Goal: Task Accomplishment & Management: Use online tool/utility

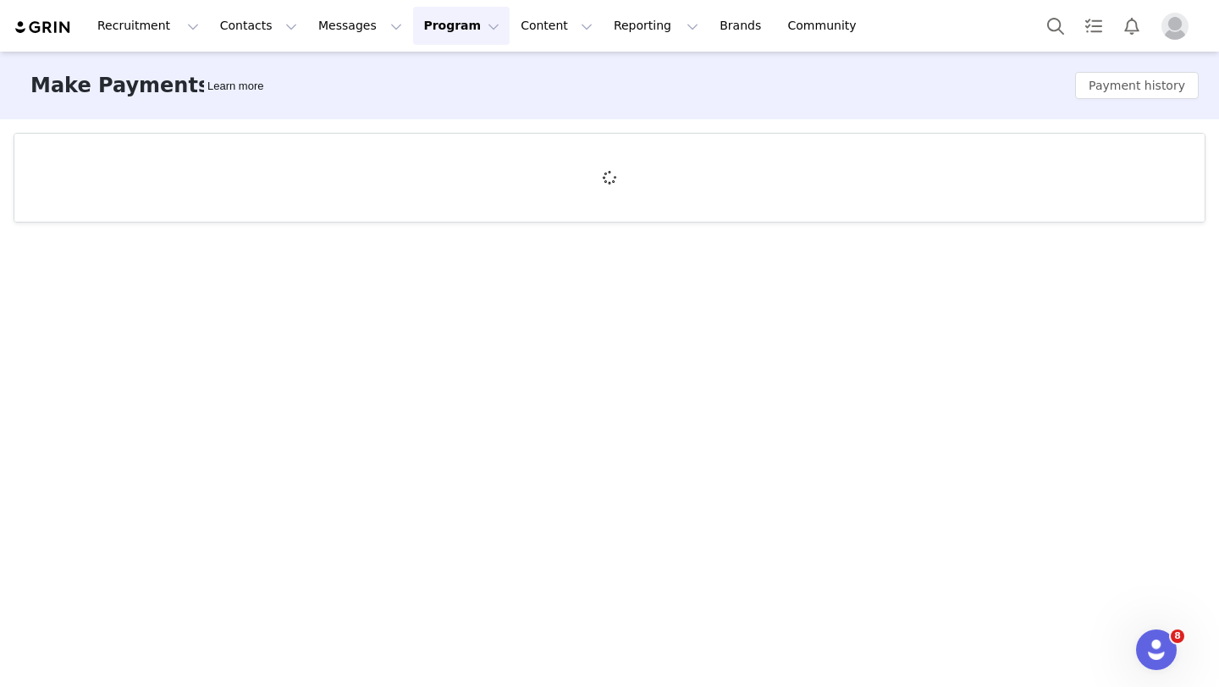
click at [1171, 33] on img "Profile" at bounding box center [1174, 26] width 27 height 27
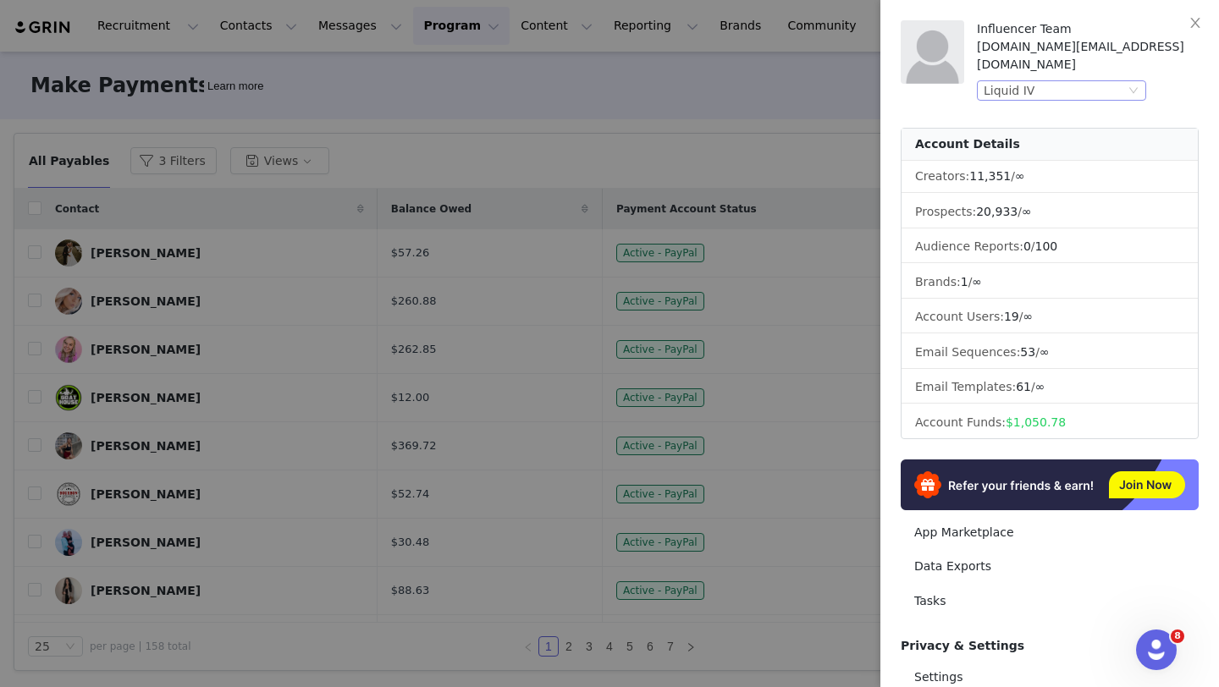
click at [1006, 81] on div "Liquid IV" at bounding box center [1008, 90] width 51 height 19
click at [1008, 109] on li "Liquid IV 2" at bounding box center [1094, 103] width 237 height 27
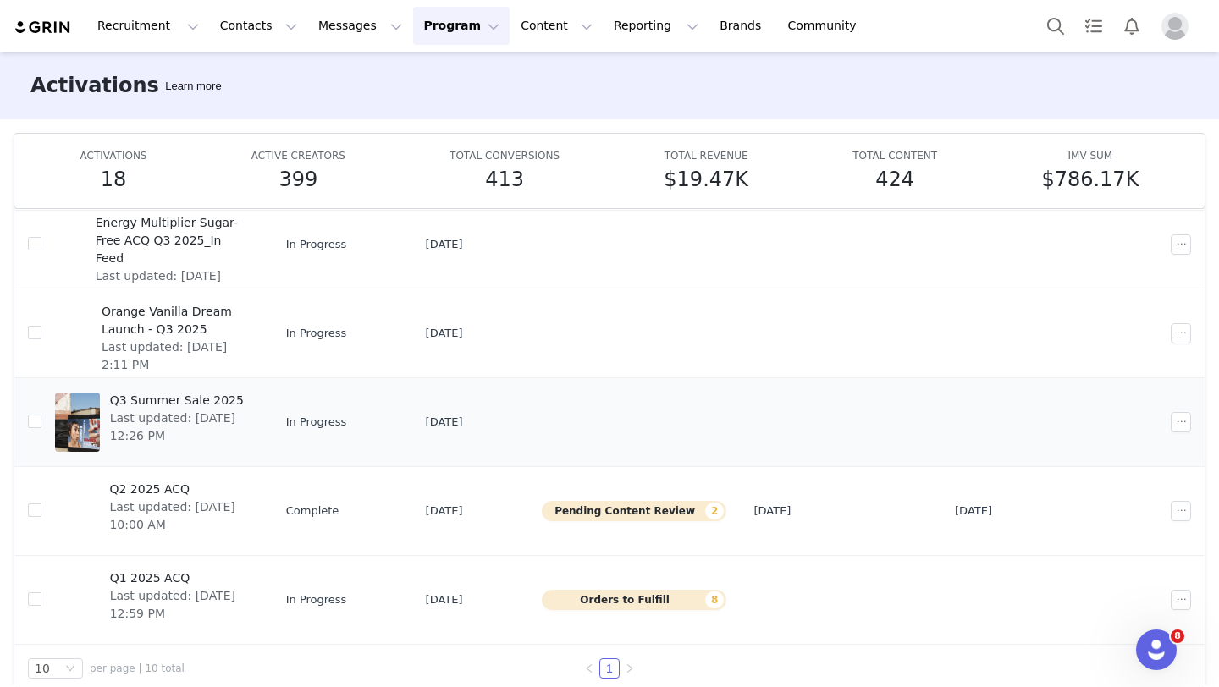
scroll to position [89, 0]
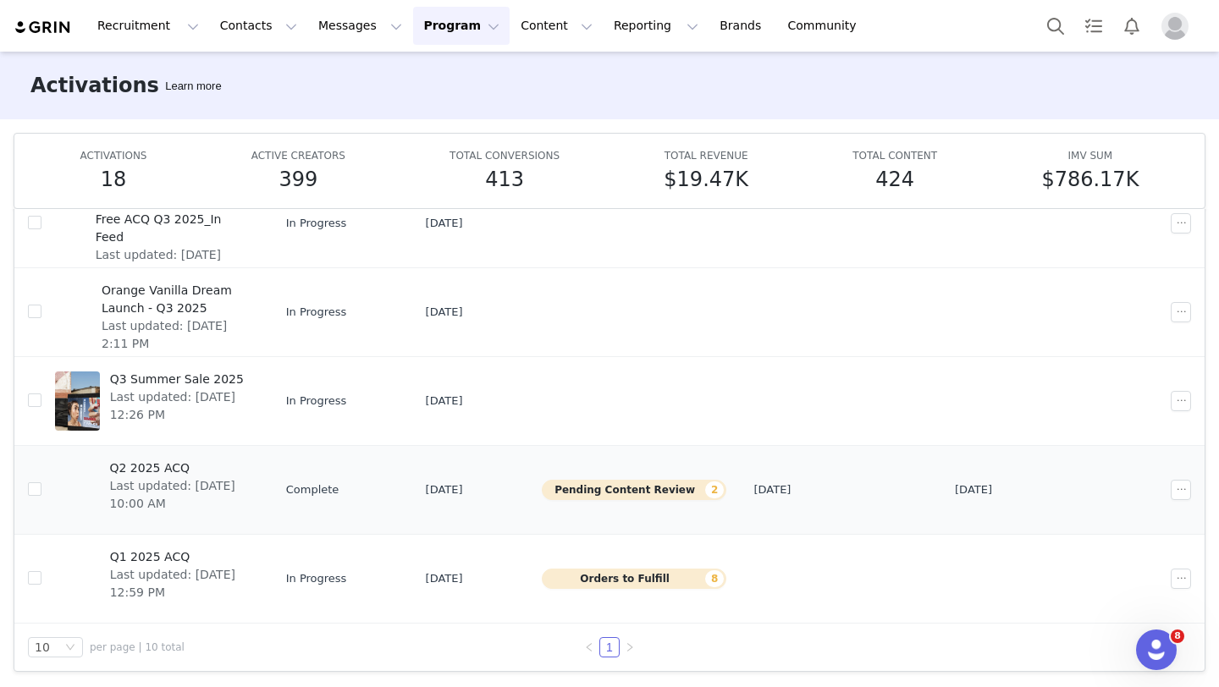
click at [181, 470] on span "Q2 2025 ACQ" at bounding box center [178, 468] width 139 height 18
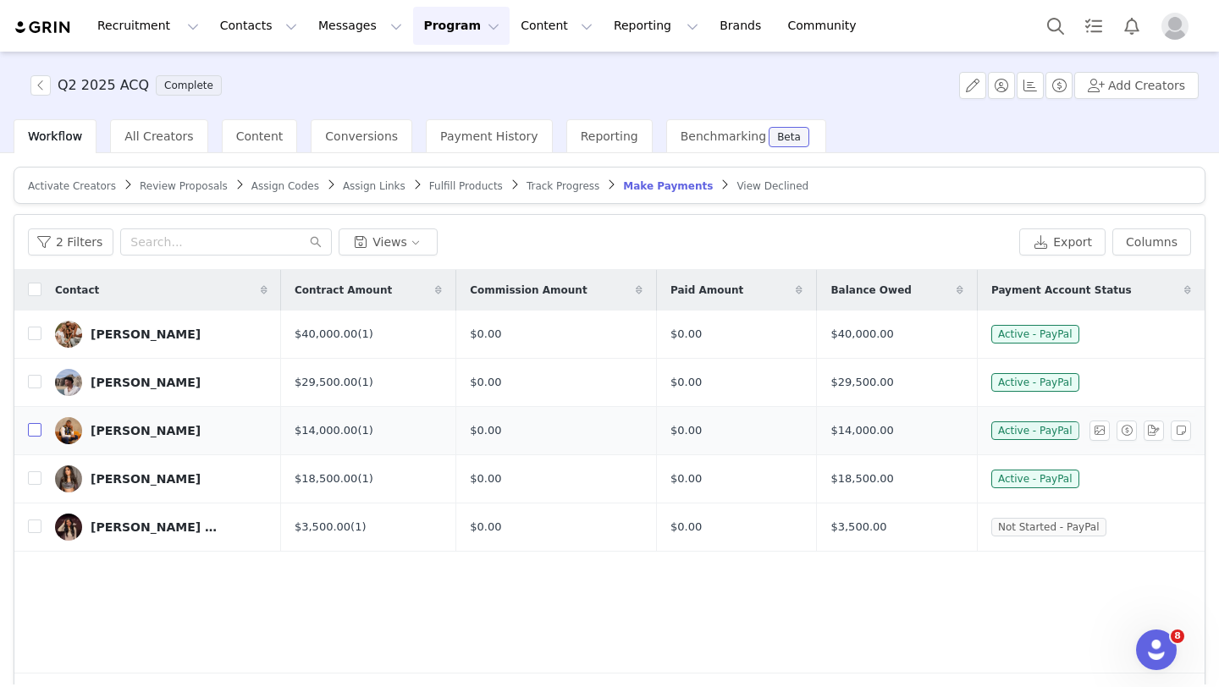
click at [32, 431] on input "checkbox" at bounding box center [35, 430] width 14 height 14
checkbox input "true"
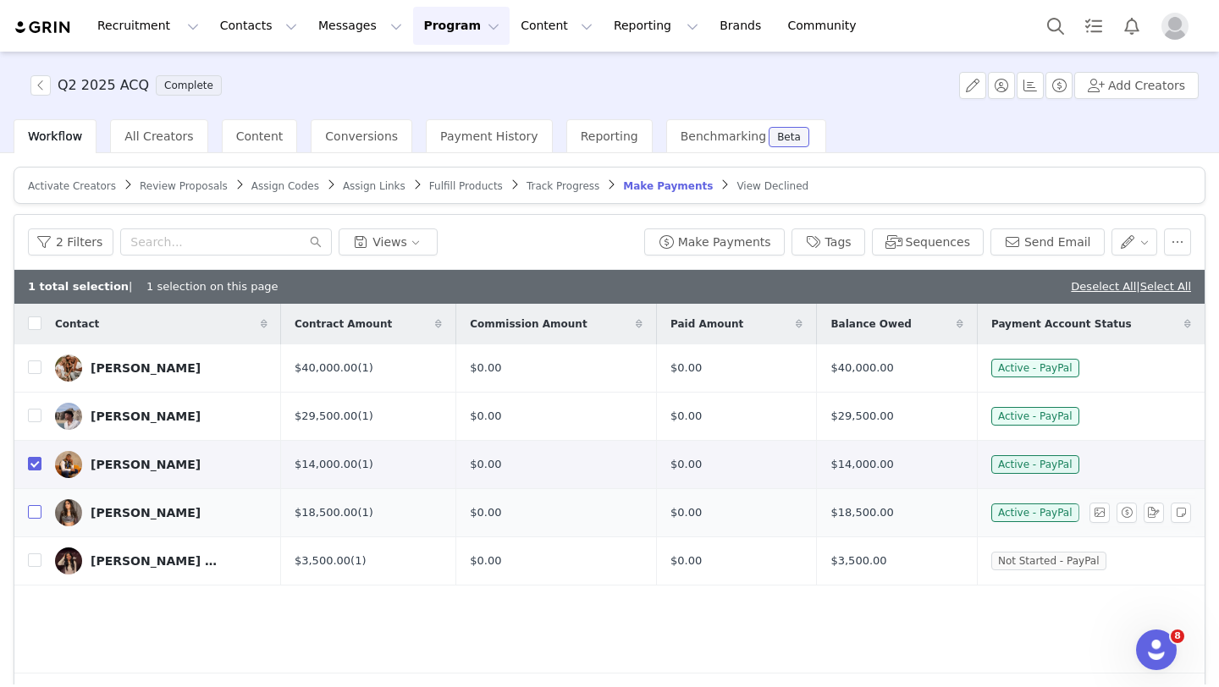
click at [36, 513] on input "checkbox" at bounding box center [35, 512] width 14 height 14
checkbox input "true"
click at [765, 240] on button "Make Payments" at bounding box center [714, 241] width 140 height 27
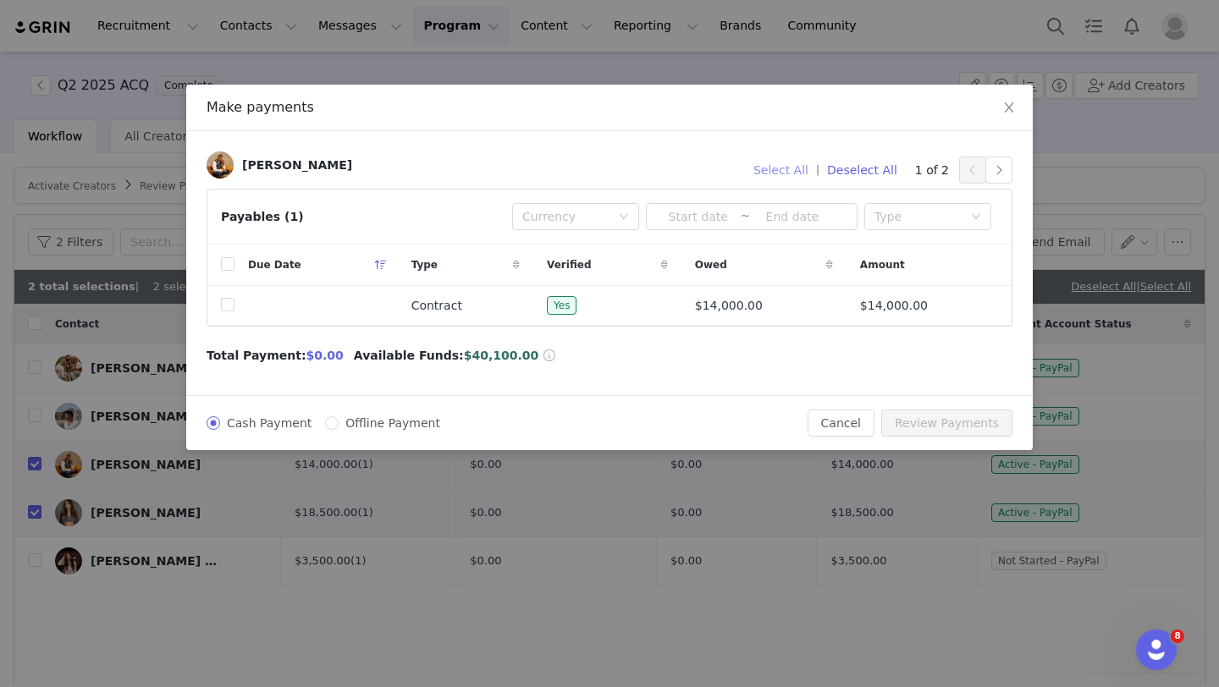
click at [795, 173] on button "Select All" at bounding box center [780, 170] width 70 height 27
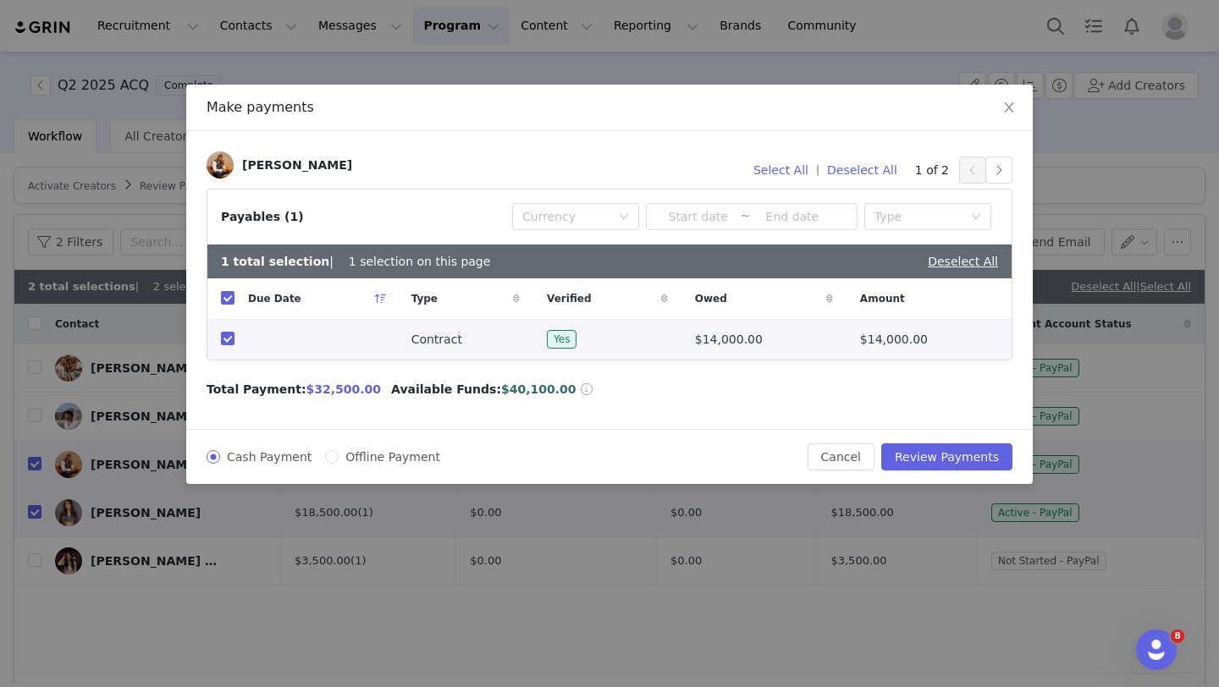
click at [1176, 42] on div "Make payments [PERSON_NAME] Select All | Deselect All 1 of 2 Payables (1) Curre…" at bounding box center [609, 343] width 1219 height 687
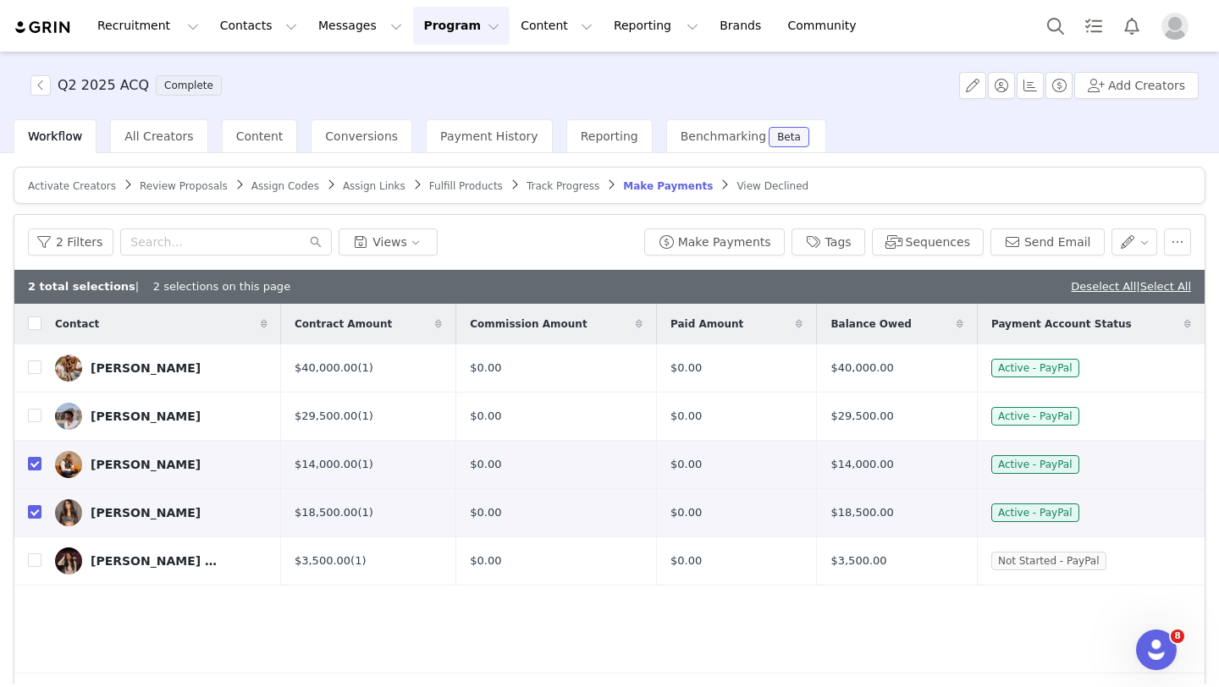
click at [1177, 42] on div at bounding box center [1121, 26] width 168 height 38
click at [1177, 29] on img "Profile" at bounding box center [1174, 26] width 27 height 27
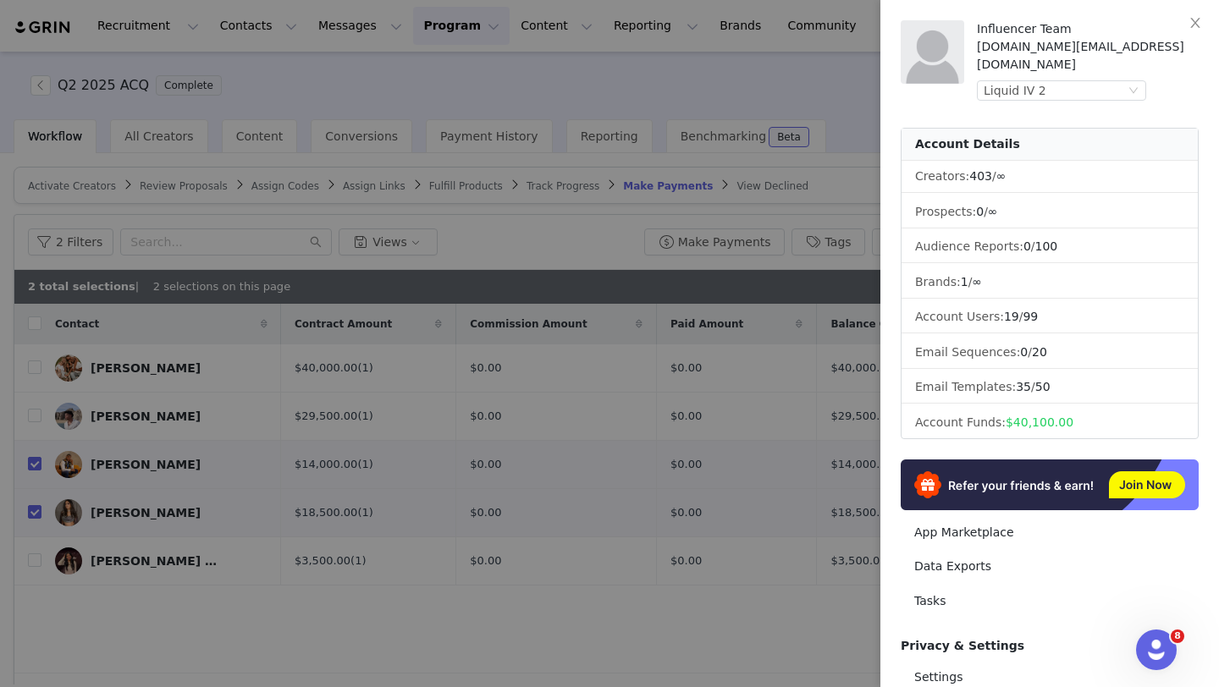
click at [844, 54] on div at bounding box center [609, 343] width 1219 height 687
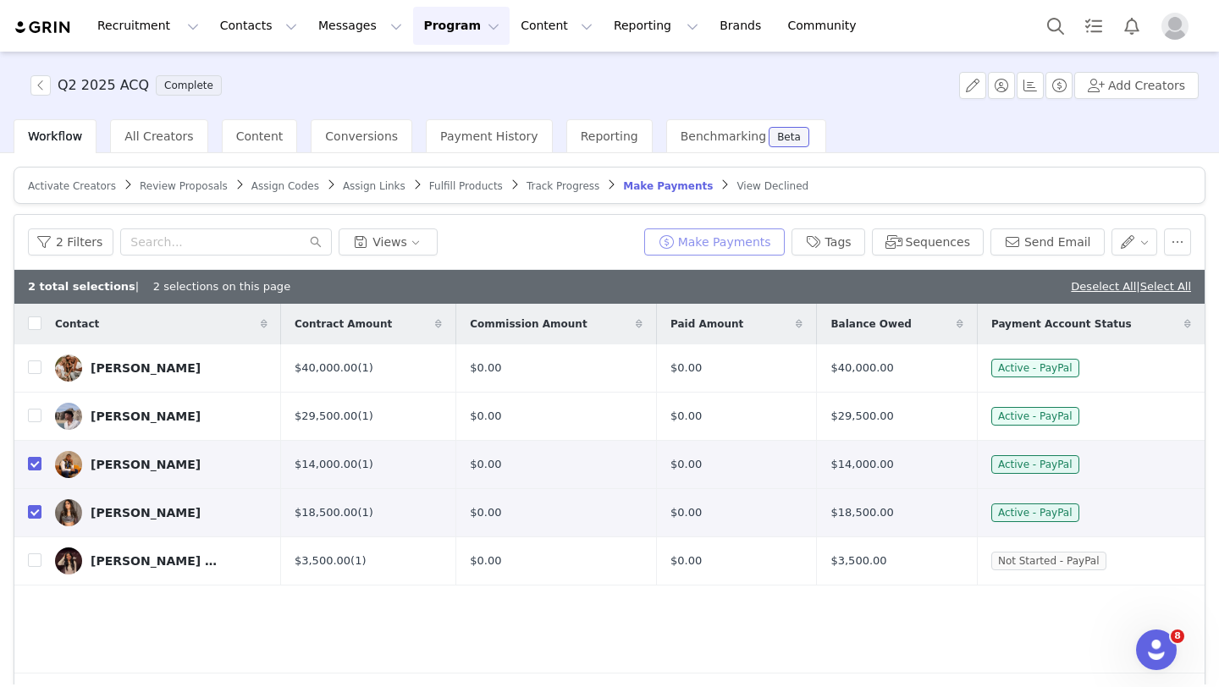
click at [768, 247] on button "Make Payments" at bounding box center [714, 241] width 140 height 27
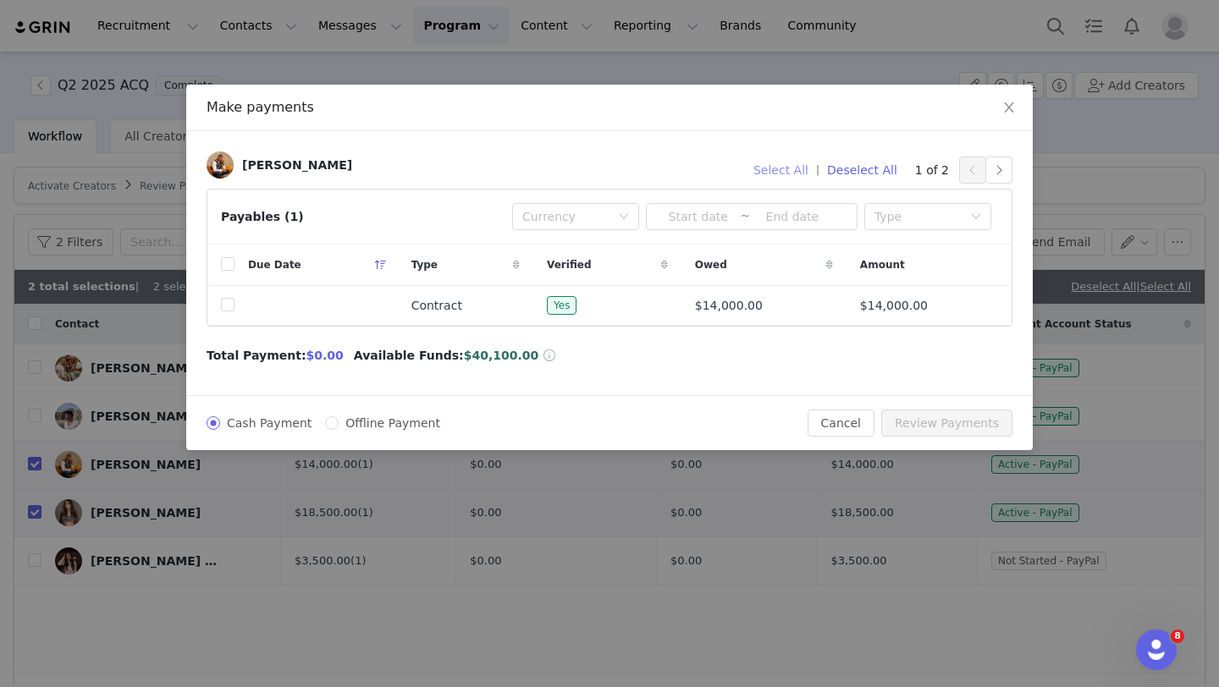
click at [788, 172] on button "Select All" at bounding box center [780, 170] width 70 height 27
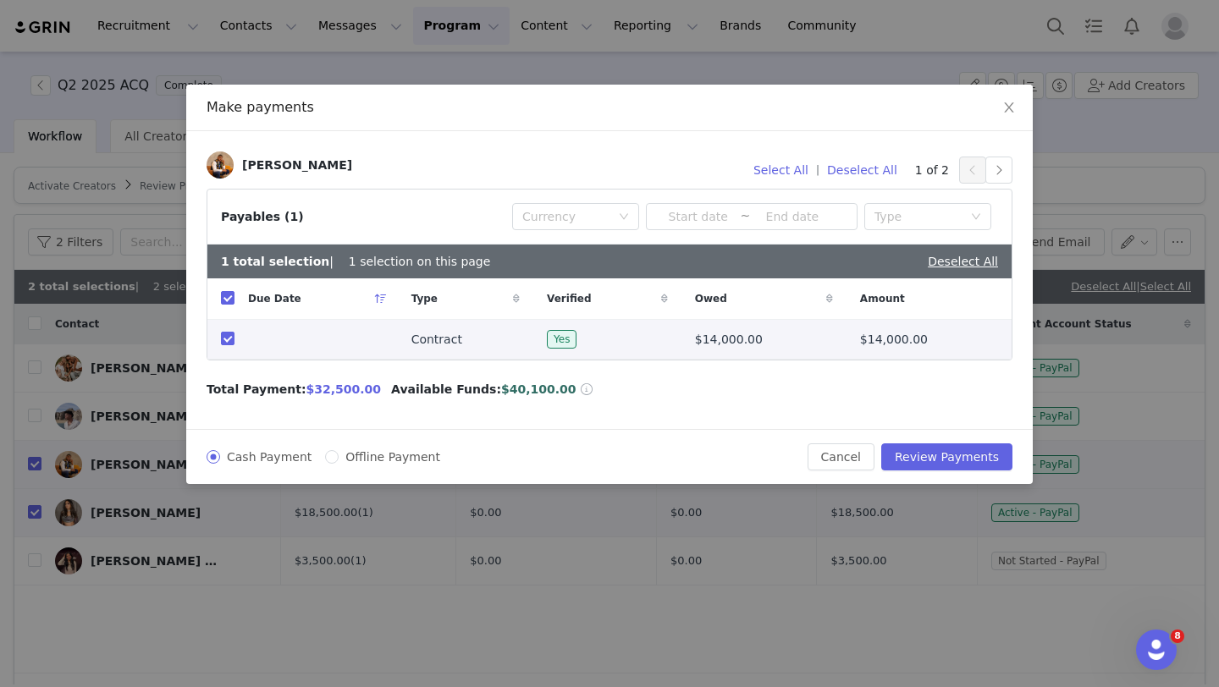
click at [935, 442] on div "Cash Payment Offline Payment Cancel Review Payments" at bounding box center [609, 456] width 846 height 55
click at [934, 454] on button "Review Payments" at bounding box center [946, 456] width 131 height 27
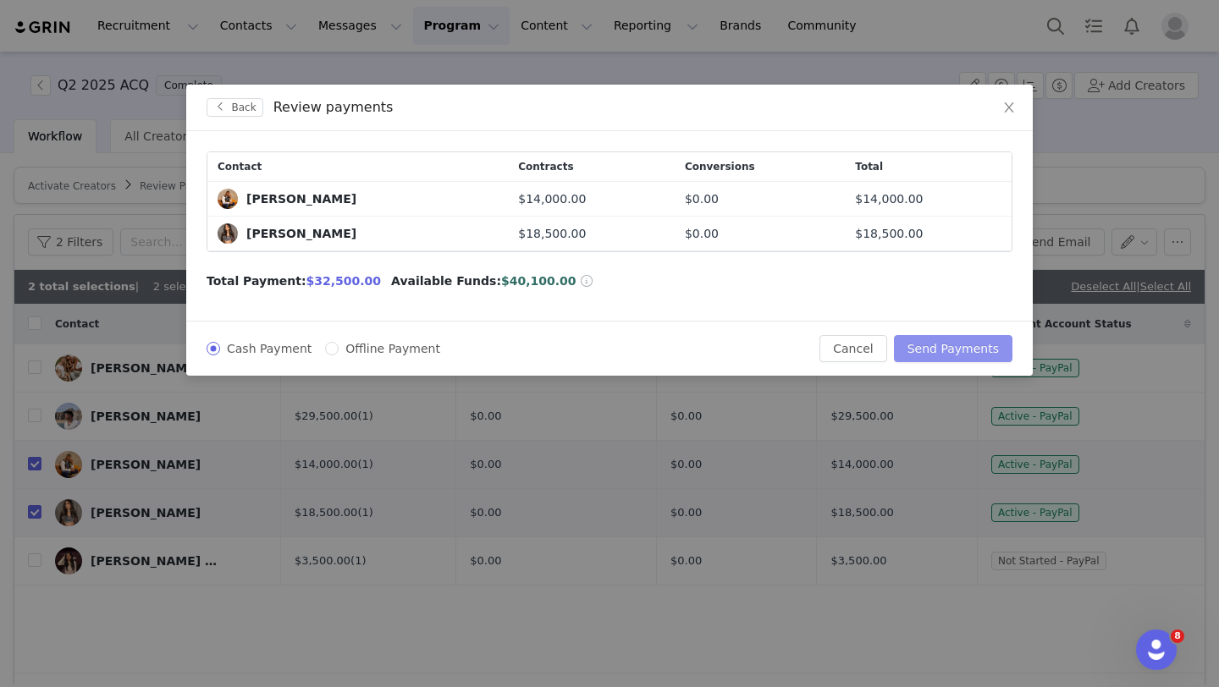
click at [945, 361] on button "Send Payments" at bounding box center [953, 348] width 118 height 27
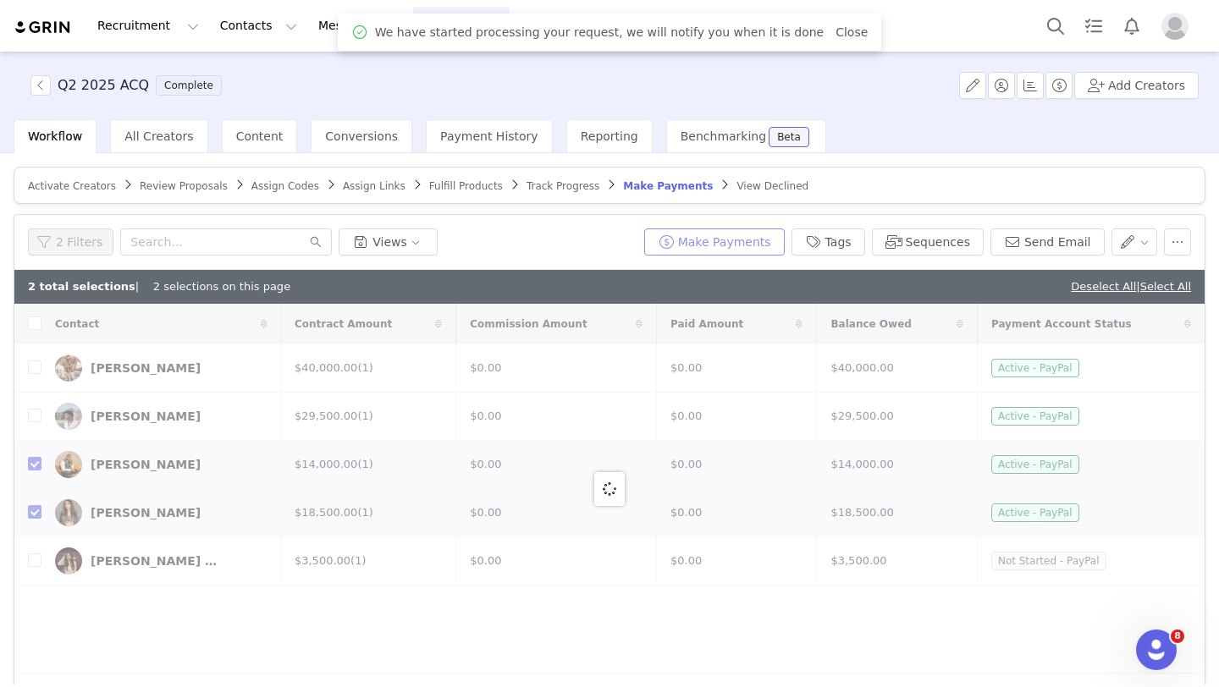
checkbox input "false"
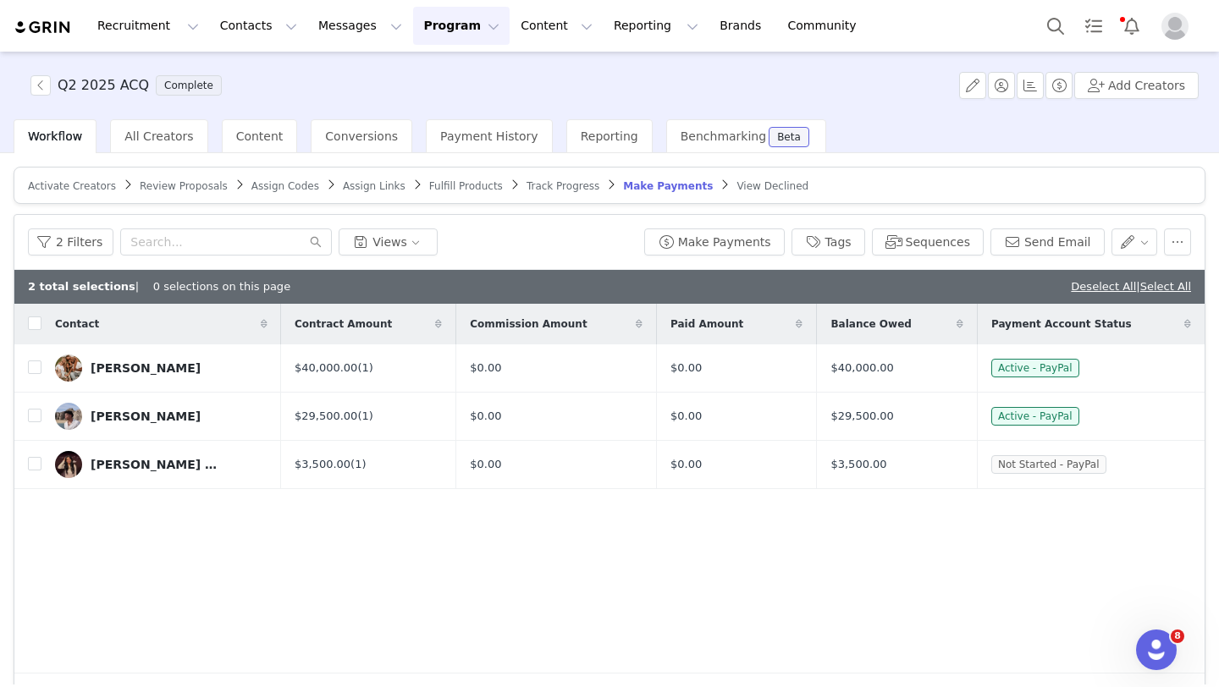
click at [1179, 27] on img "Profile" at bounding box center [1174, 26] width 27 height 27
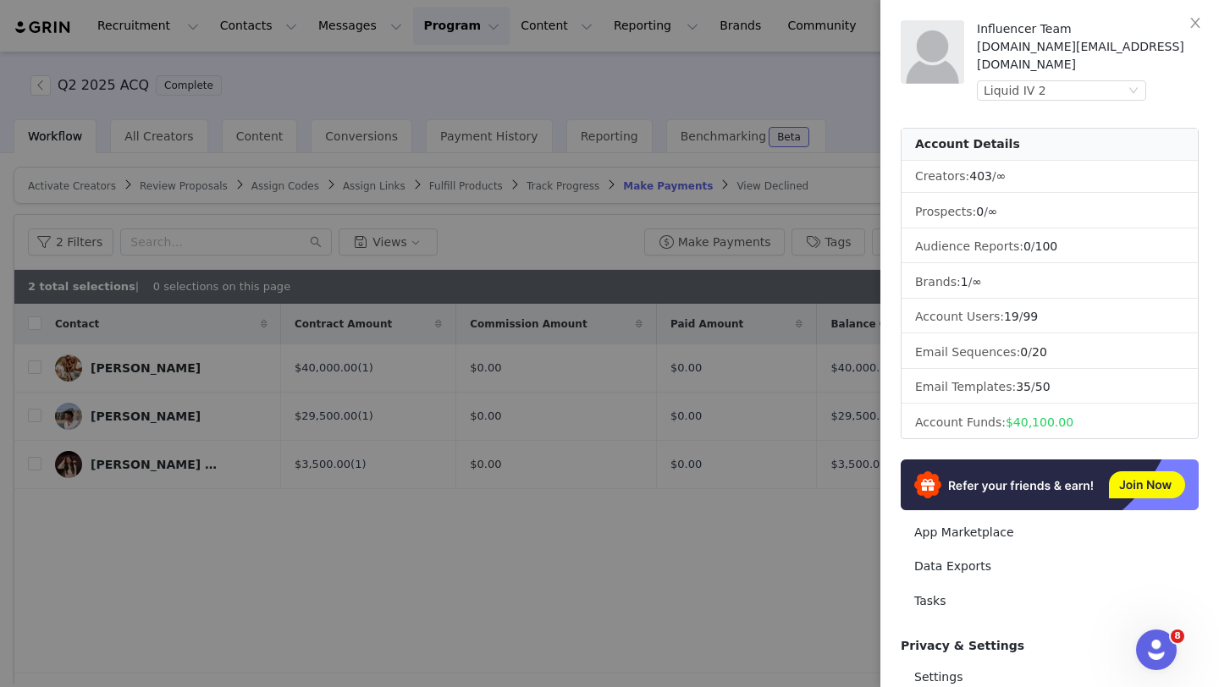
click at [819, 92] on div at bounding box center [609, 343] width 1219 height 687
